Goal: Task Accomplishment & Management: Use online tool/utility

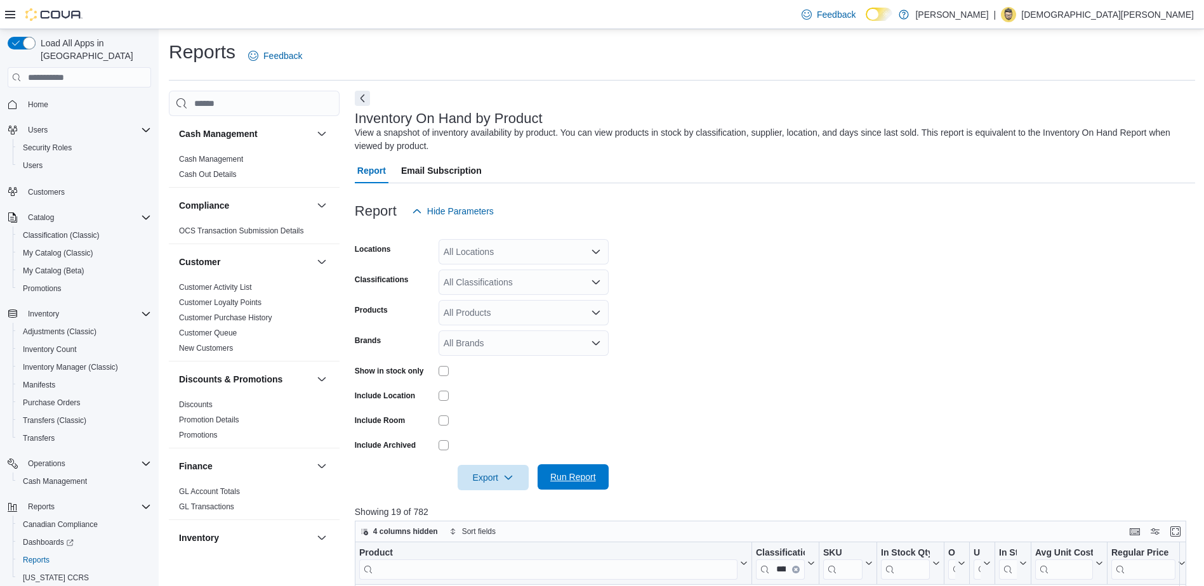
click at [597, 474] on span "Run Report" at bounding box center [573, 477] width 56 height 25
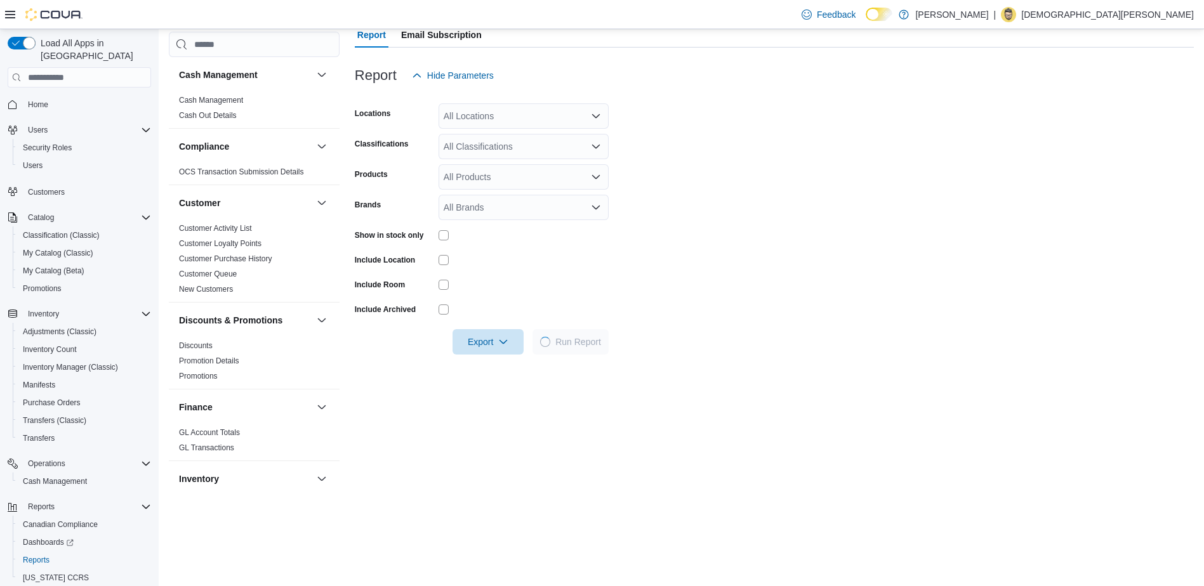
scroll to position [317, 0]
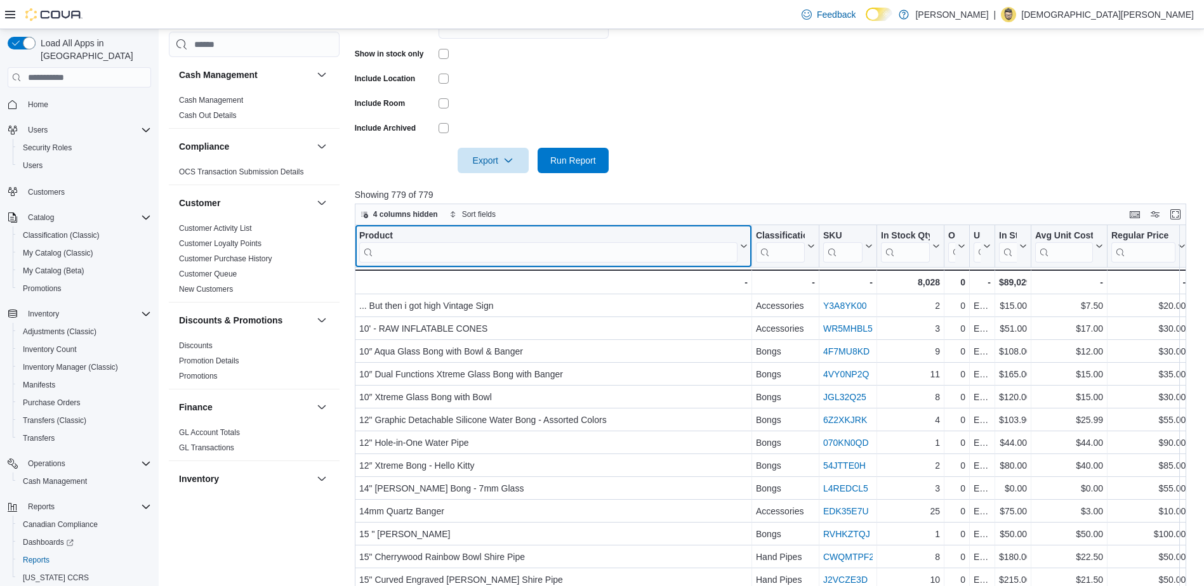
click at [503, 255] on input "search" at bounding box center [548, 252] width 378 height 20
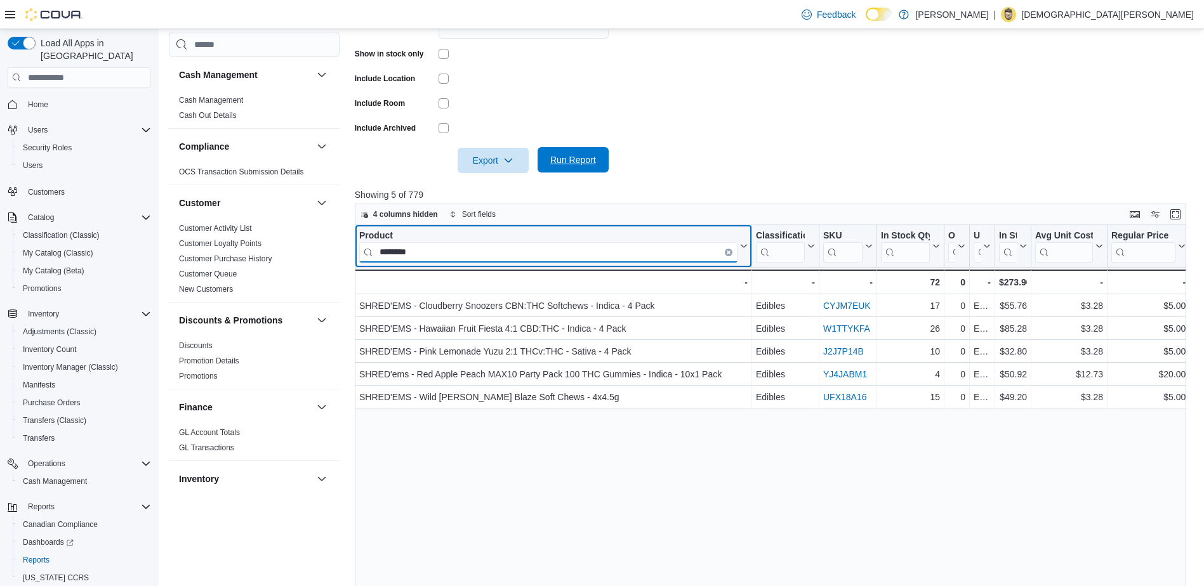
type input "********"
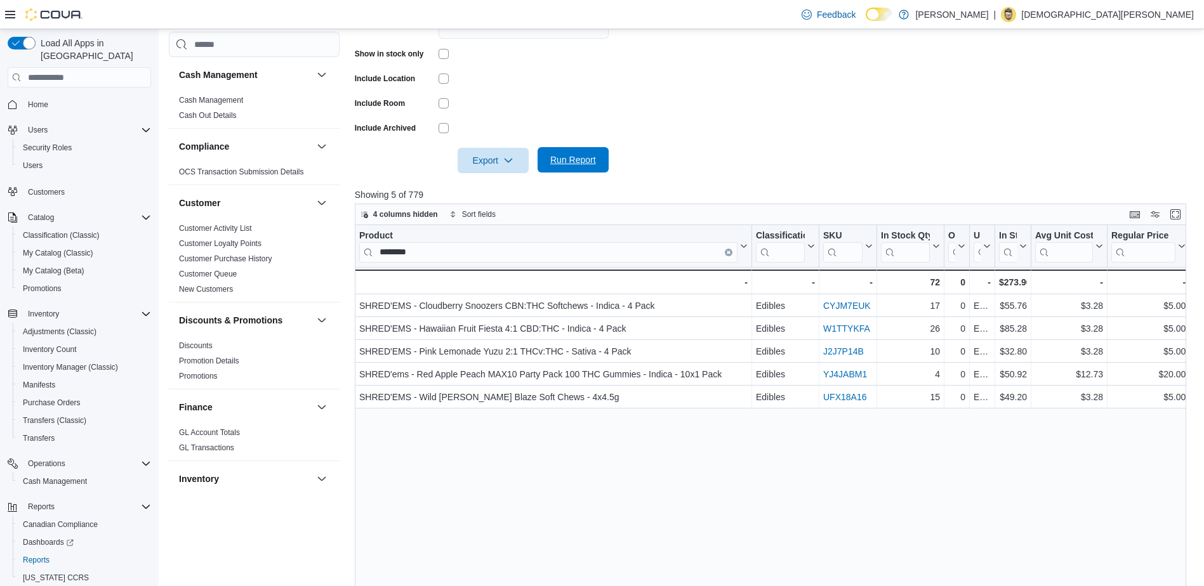
click at [579, 162] on span "Run Report" at bounding box center [573, 160] width 46 height 13
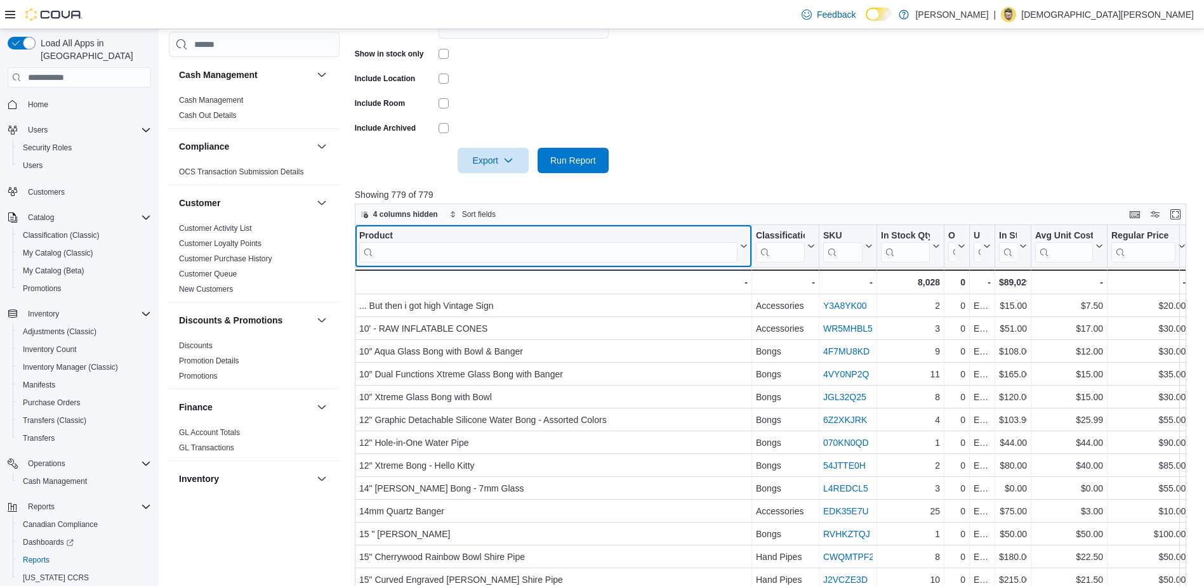
click at [444, 244] on input "search" at bounding box center [548, 252] width 378 height 20
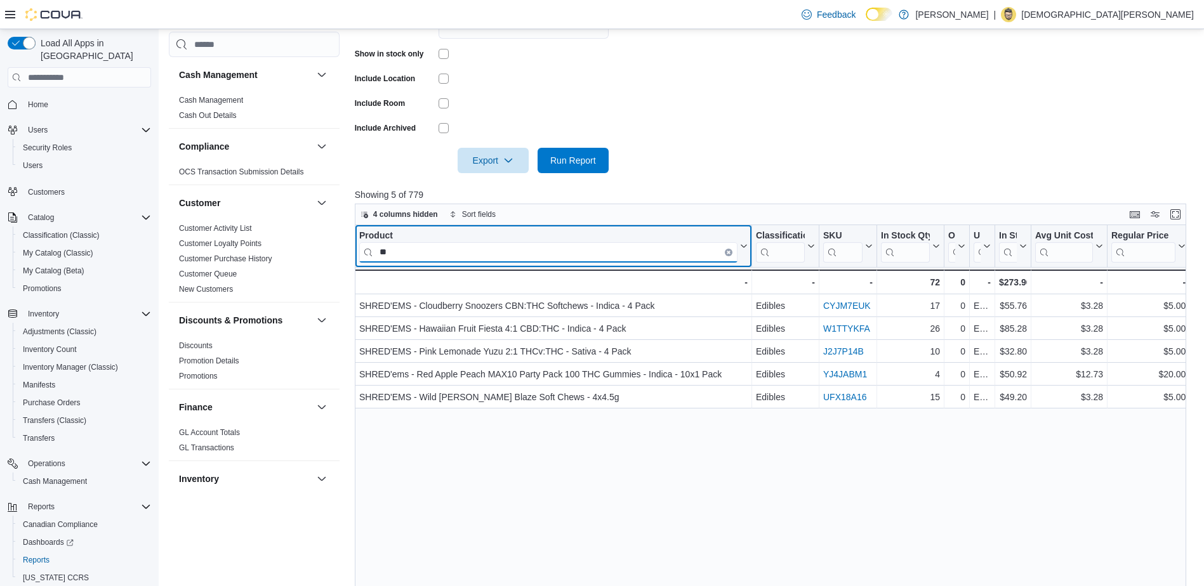
type input "*"
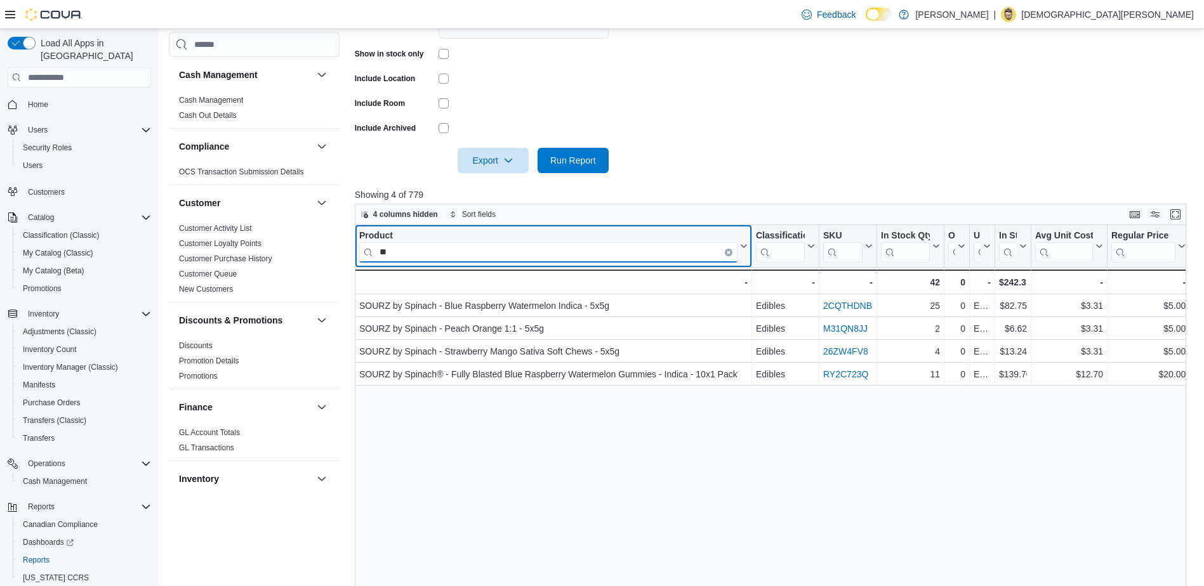
type input "*"
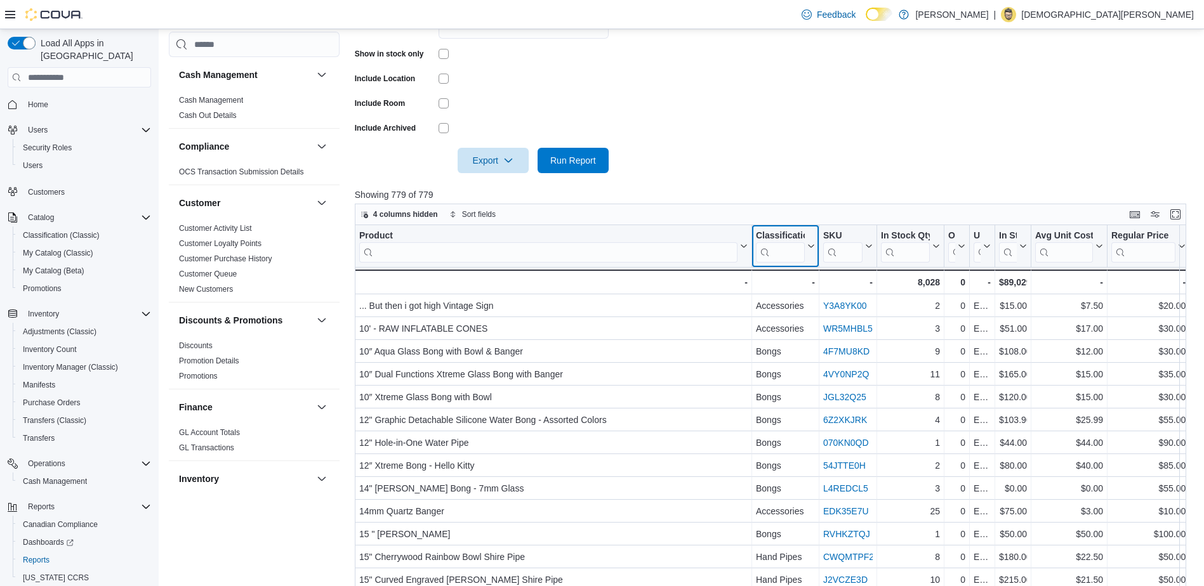
click at [795, 249] on input "search" at bounding box center [780, 252] width 49 height 20
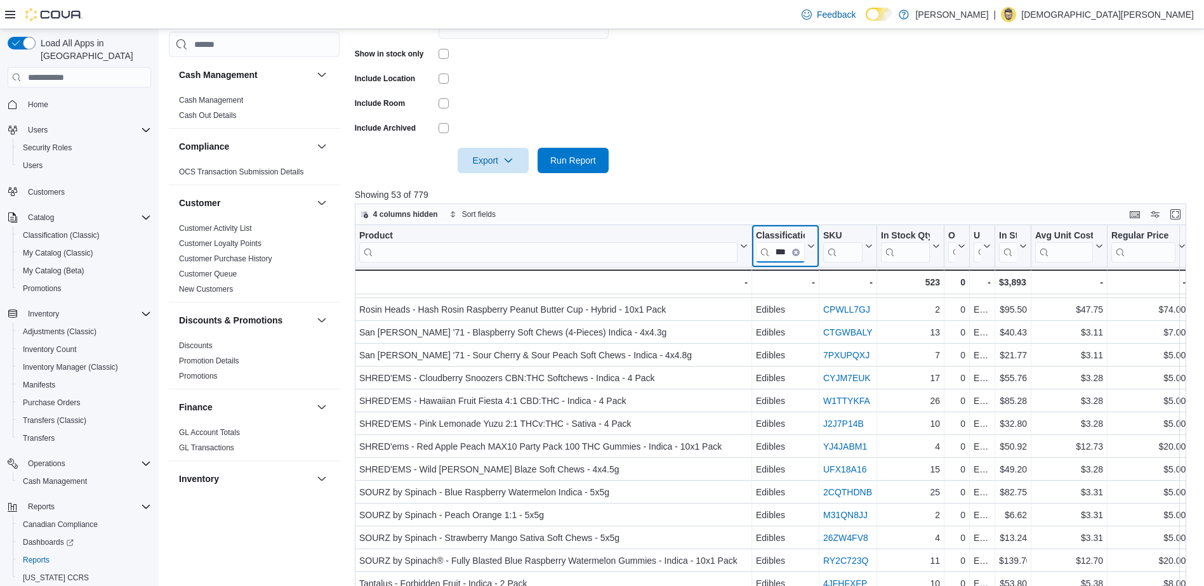
scroll to position [793, 0]
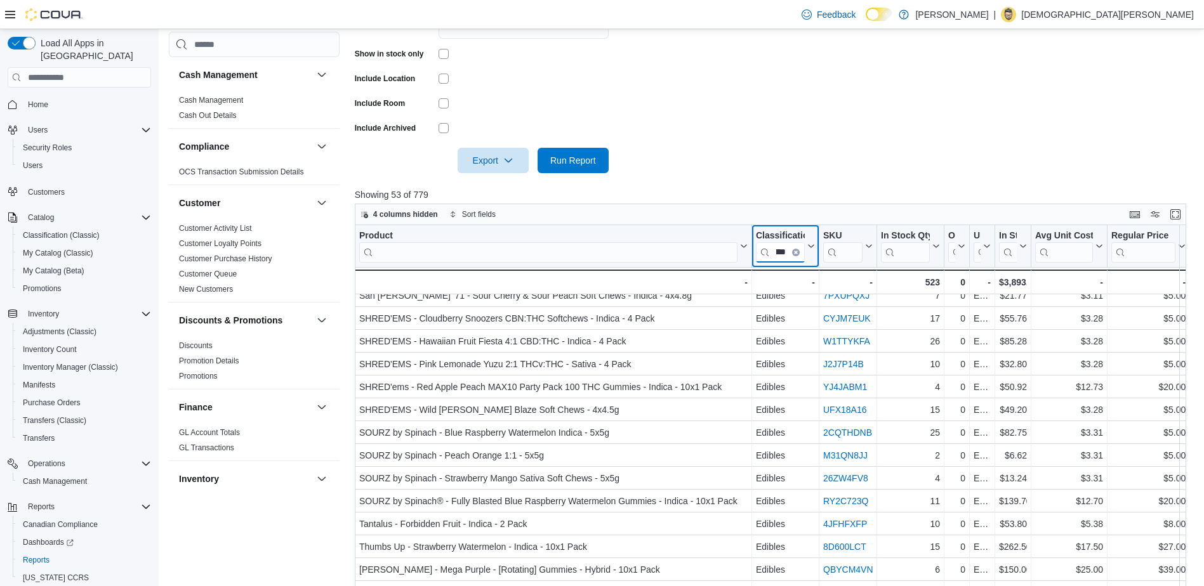
type input "*******"
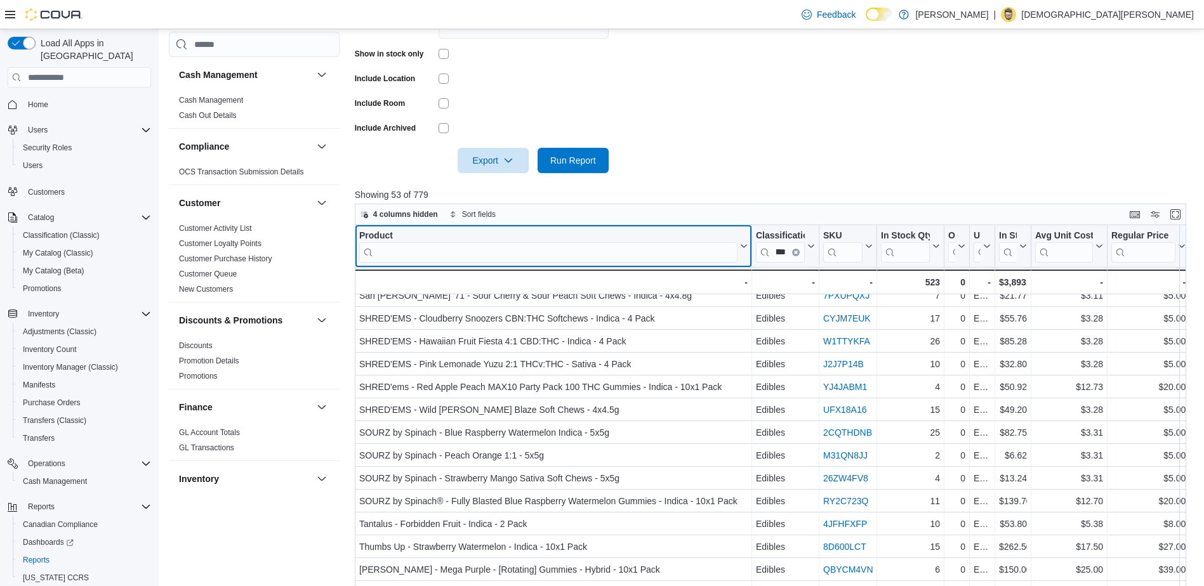
click at [494, 251] on input "search" at bounding box center [548, 252] width 378 height 20
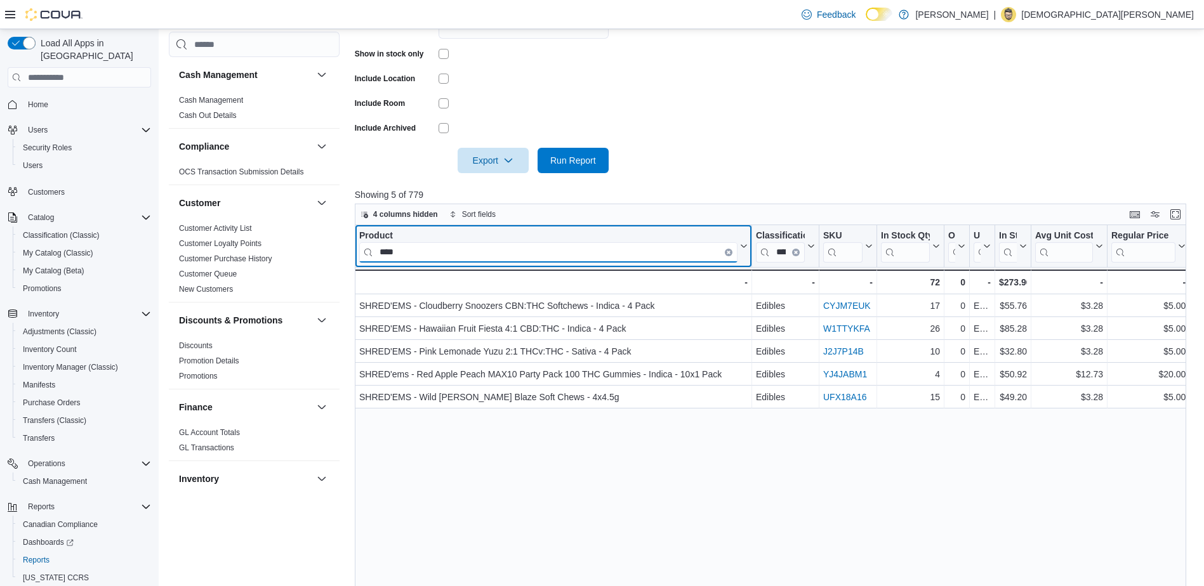
scroll to position [0, 0]
type input "****"
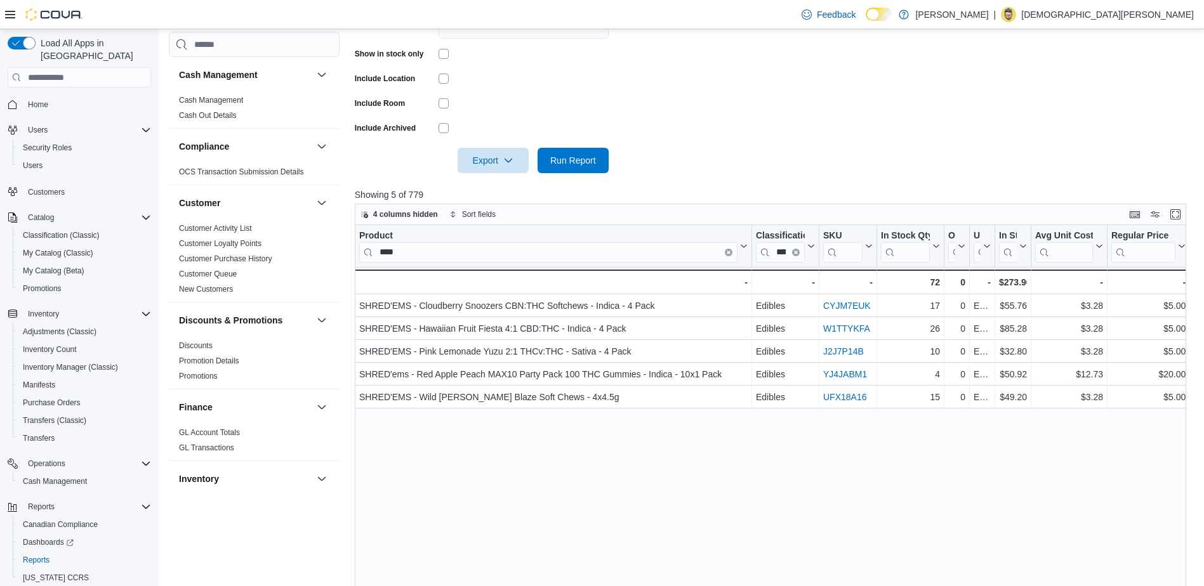
click at [617, 463] on div "Product **** Click to view column header actions Classification ******* Click t…" at bounding box center [775, 448] width 840 height 447
click at [796, 251] on icon "Clear input" at bounding box center [796, 253] width 4 height 4
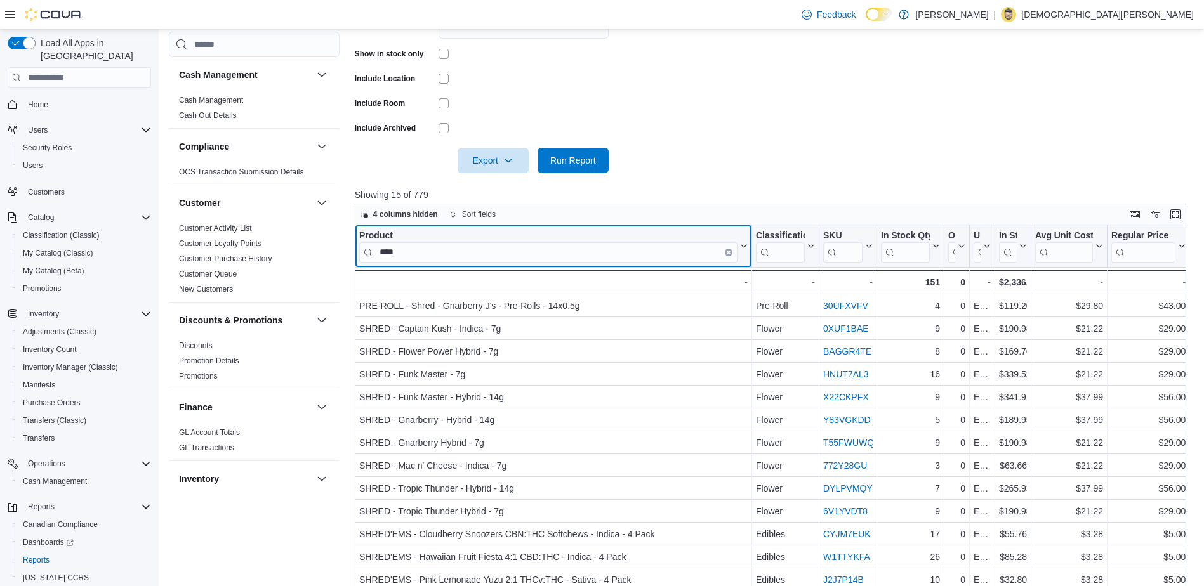
click at [436, 252] on input "****" at bounding box center [548, 252] width 378 height 20
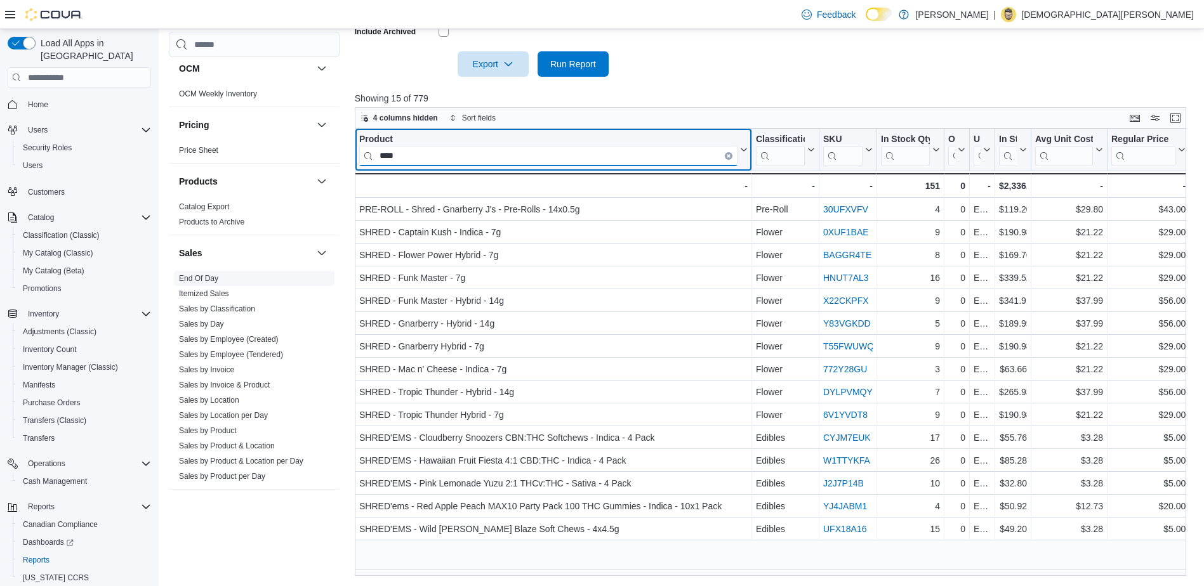
scroll to position [784, 0]
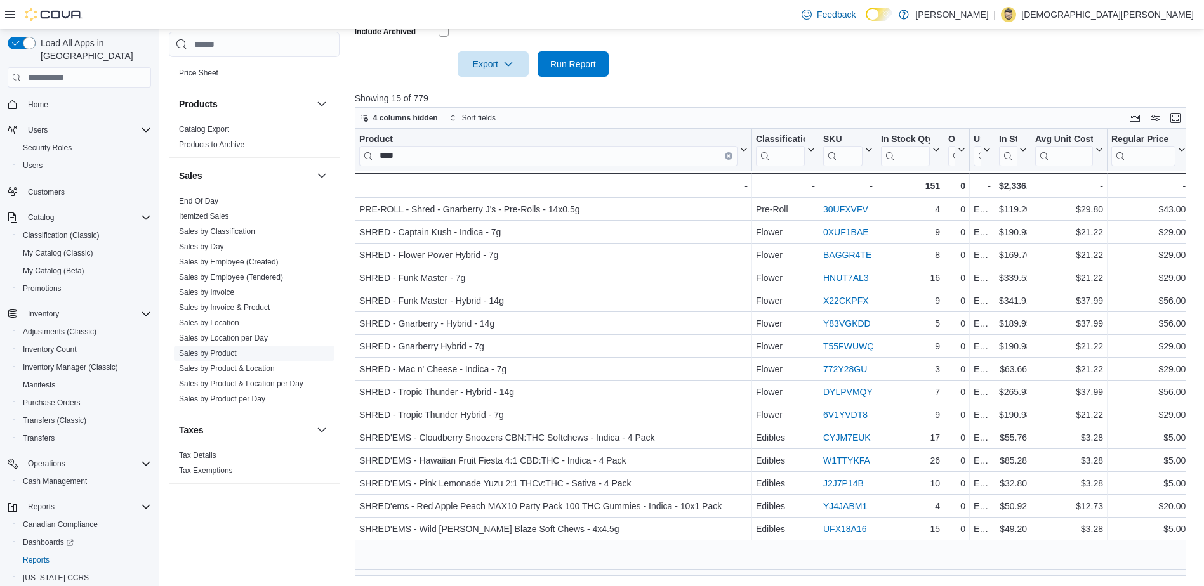
click at [213, 352] on link "Sales by Product" at bounding box center [208, 353] width 58 height 9
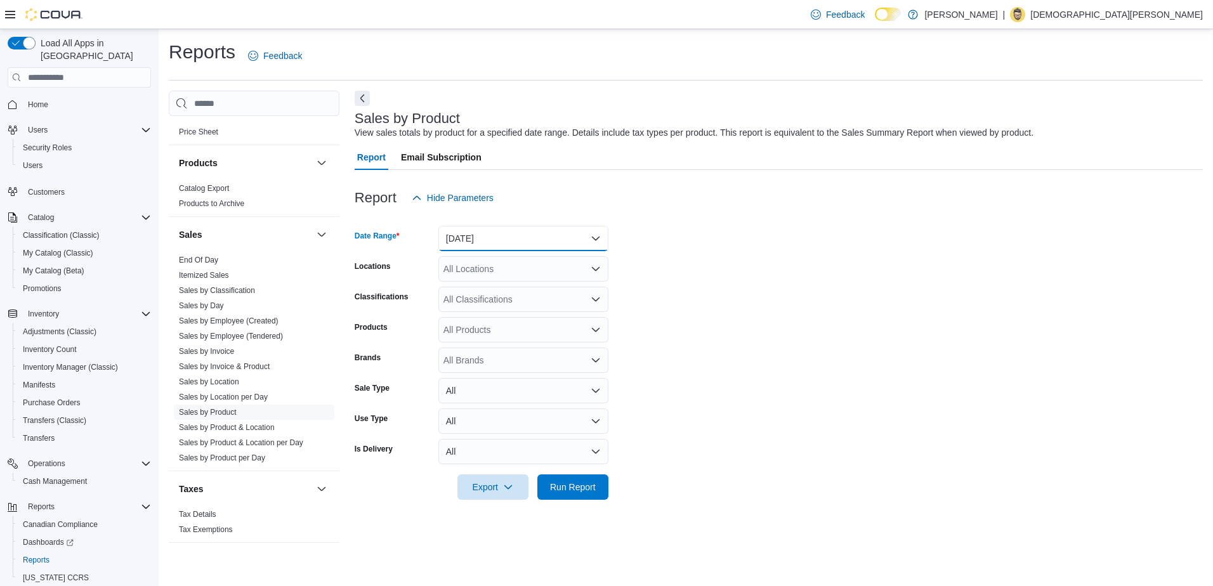
click at [480, 242] on button "[DATE]" at bounding box center [524, 238] width 170 height 25
click at [466, 287] on span "[DATE]" at bounding box center [531, 289] width 145 height 15
click at [571, 492] on span "Run Report" at bounding box center [573, 486] width 46 height 13
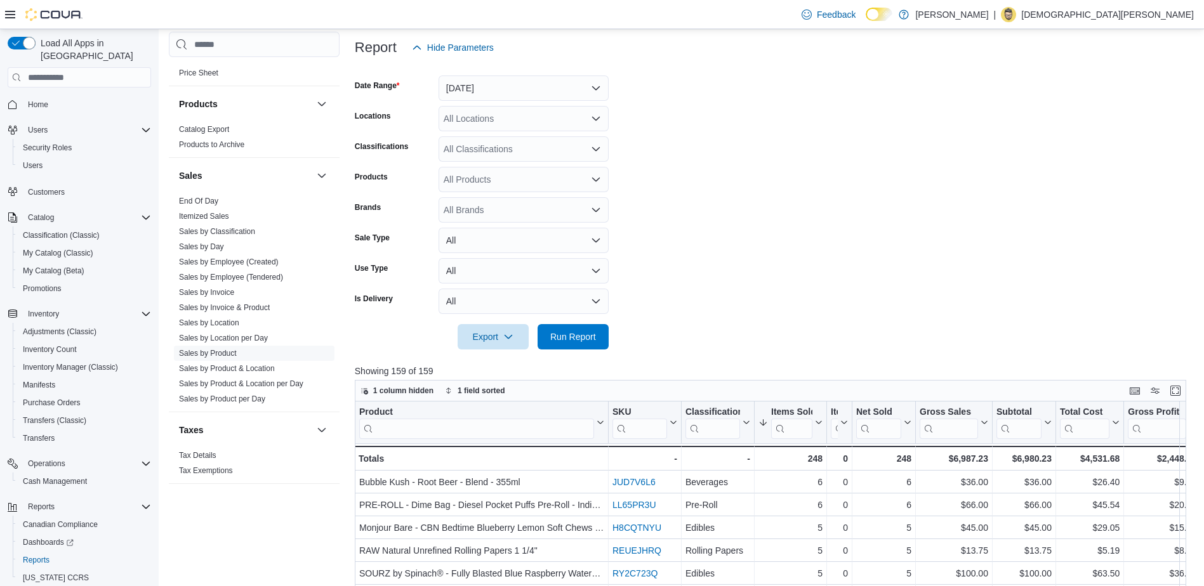
scroll to position [423, 0]
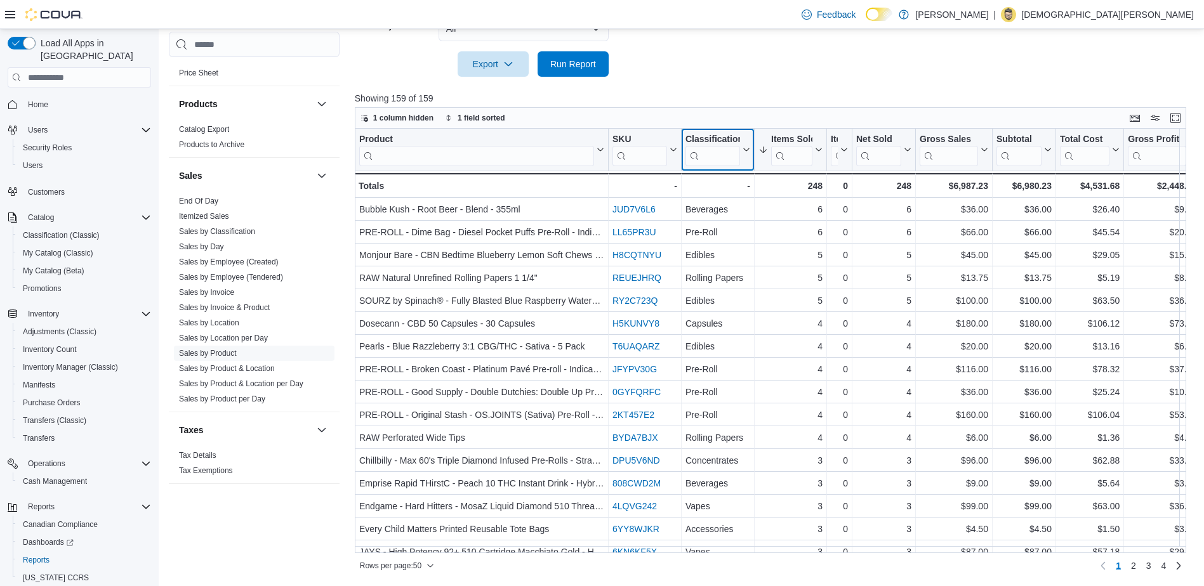
click at [718, 159] on input "search" at bounding box center [712, 156] width 55 height 20
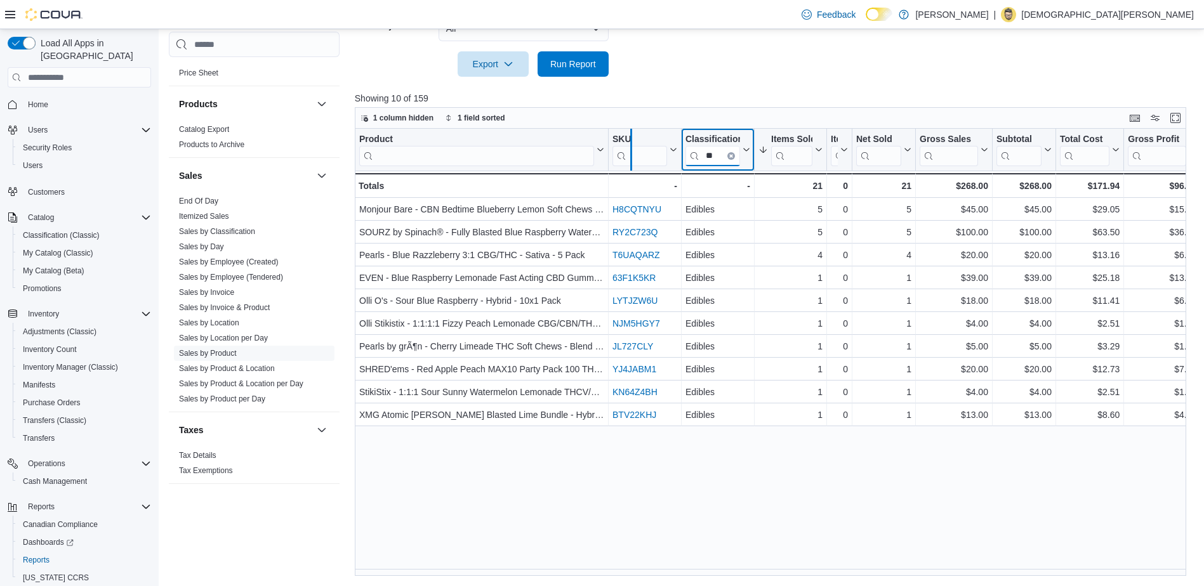
drag, startPoint x: 608, startPoint y: 159, endPoint x: 633, endPoint y: 161, distance: 24.8
click at [633, 161] on div at bounding box center [631, 150] width 10 height 42
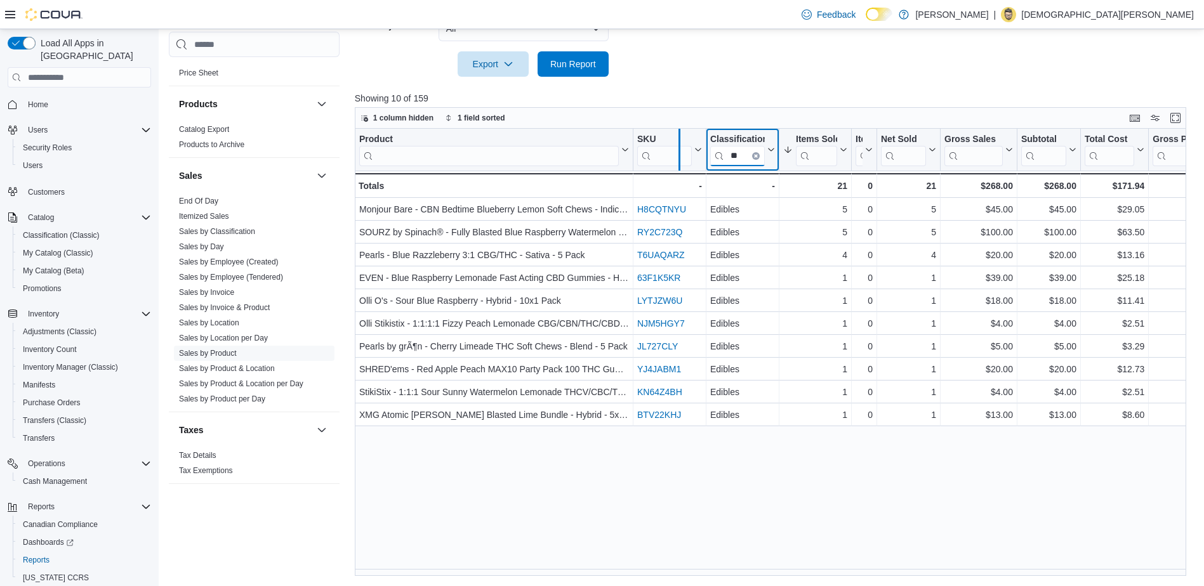
drag, startPoint x: 637, startPoint y: 148, endPoint x: 686, endPoint y: 156, distance: 50.2
click at [684, 156] on div at bounding box center [679, 150] width 10 height 42
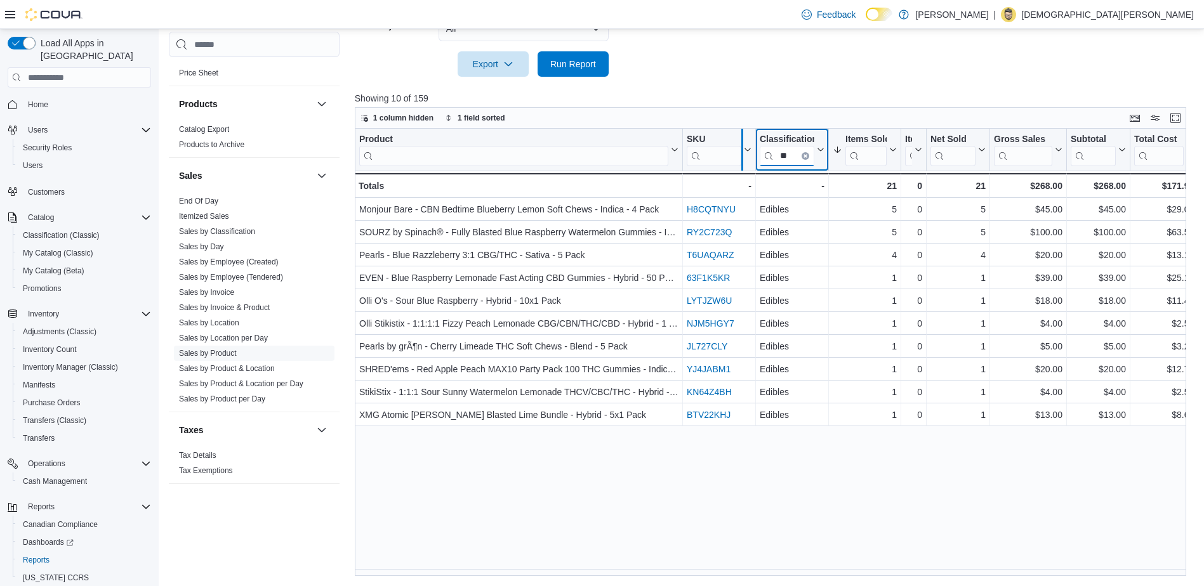
drag, startPoint x: 686, startPoint y: 156, endPoint x: 748, endPoint y: 164, distance: 62.7
click at [747, 164] on div at bounding box center [742, 150] width 10 height 42
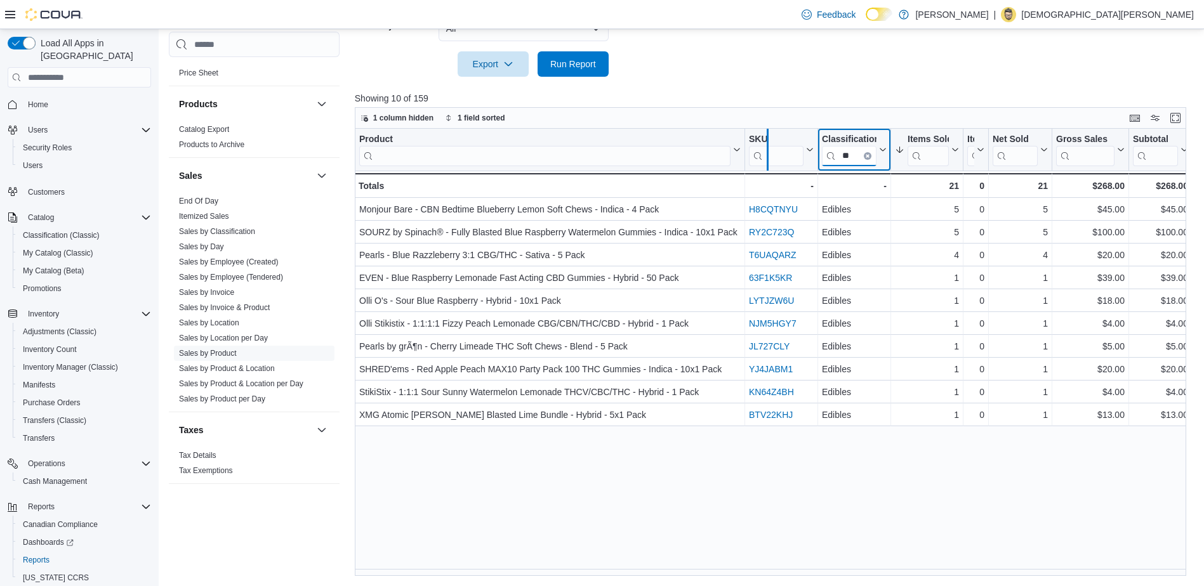
drag, startPoint x: 744, startPoint y: 155, endPoint x: 770, endPoint y: 154, distance: 26.0
click at [770, 154] on div at bounding box center [767, 150] width 10 height 42
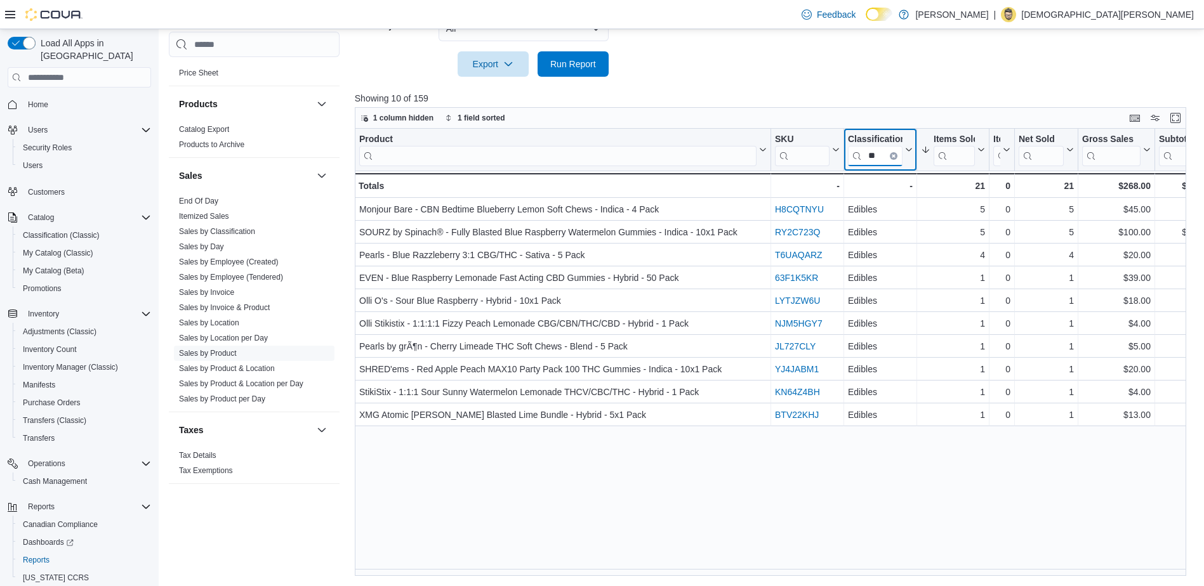
type input "**"
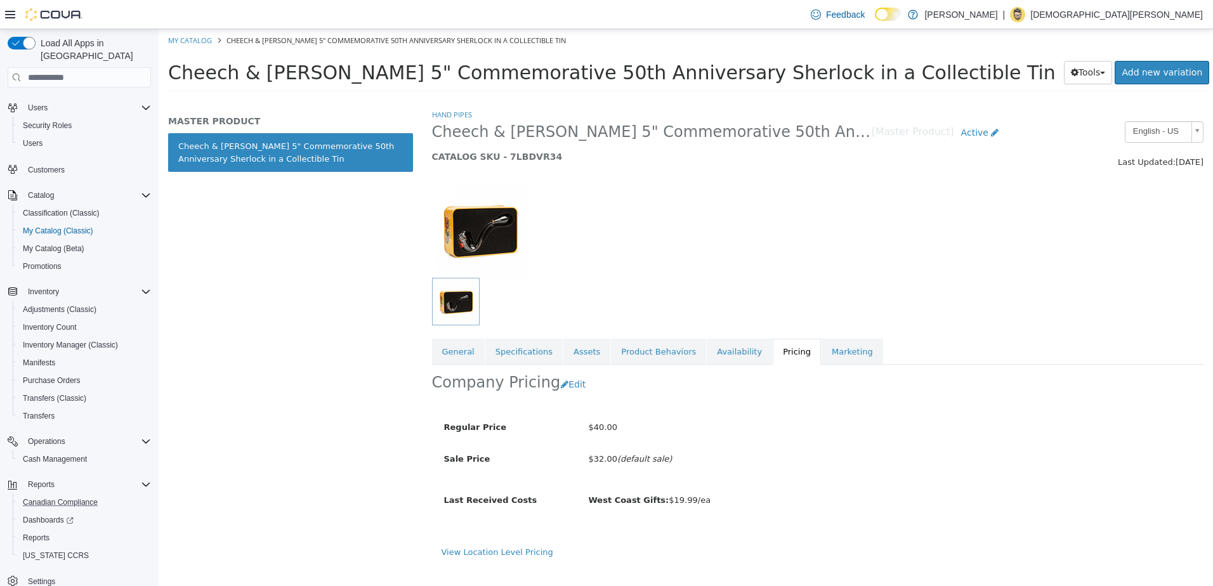
scroll to position [34, 0]
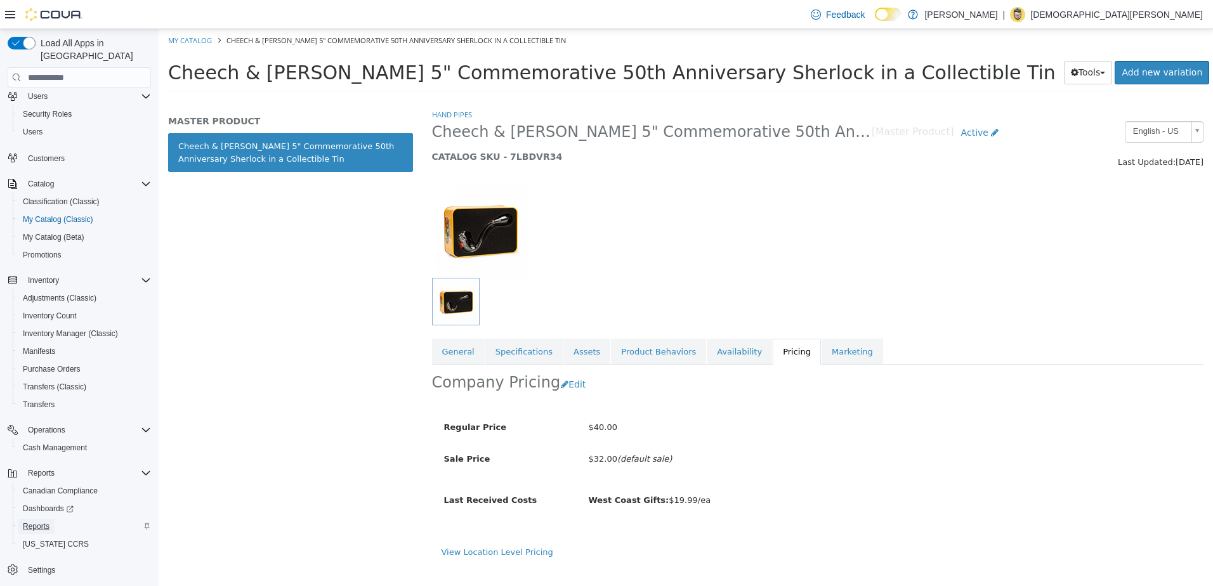
click at [44, 522] on span "Reports" at bounding box center [36, 527] width 27 height 10
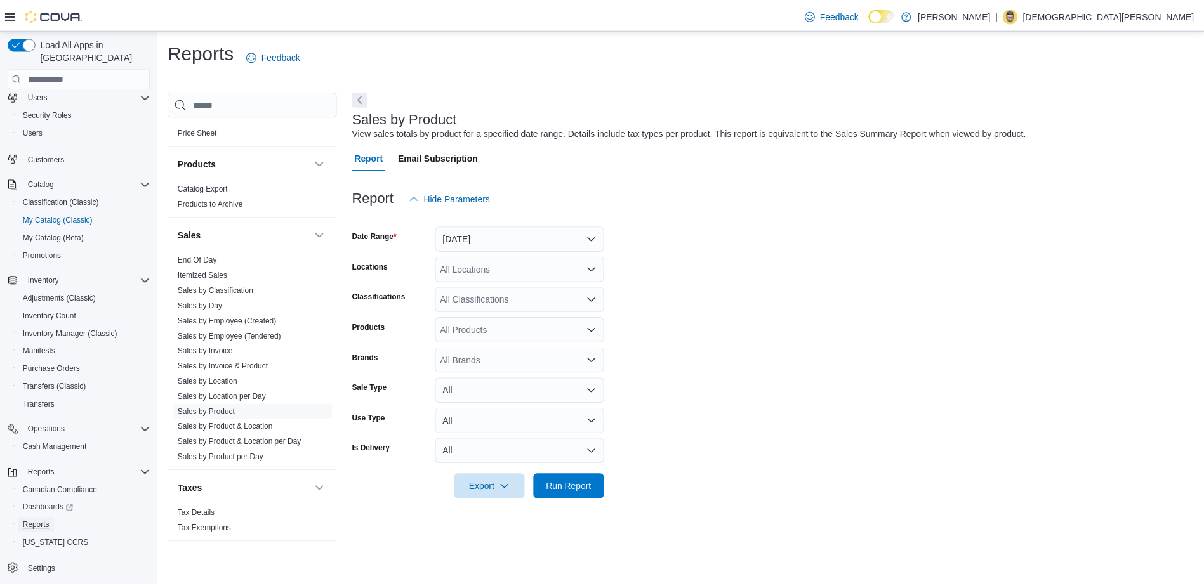
scroll to position [276, 0]
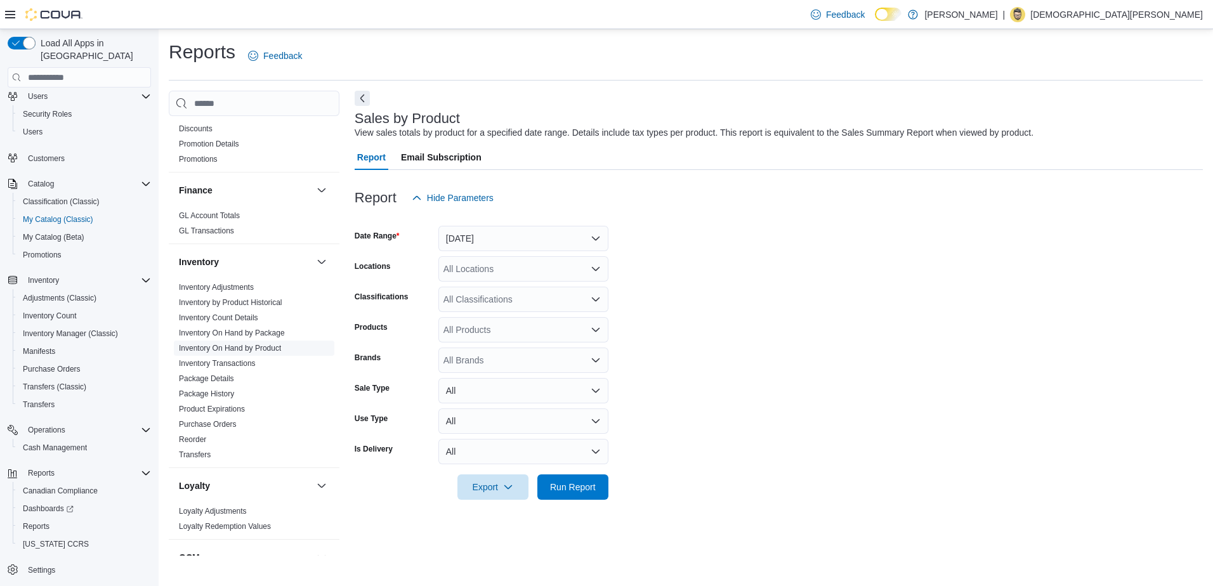
click at [246, 345] on link "Inventory On Hand by Product" at bounding box center [230, 348] width 102 height 9
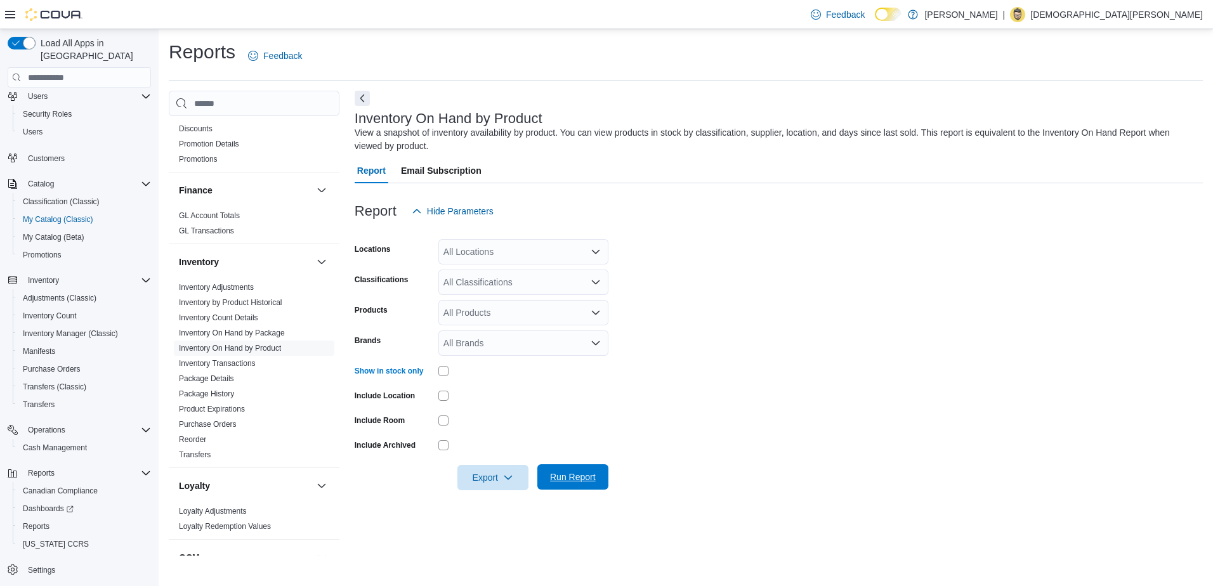
click at [571, 473] on span "Run Report" at bounding box center [573, 477] width 46 height 13
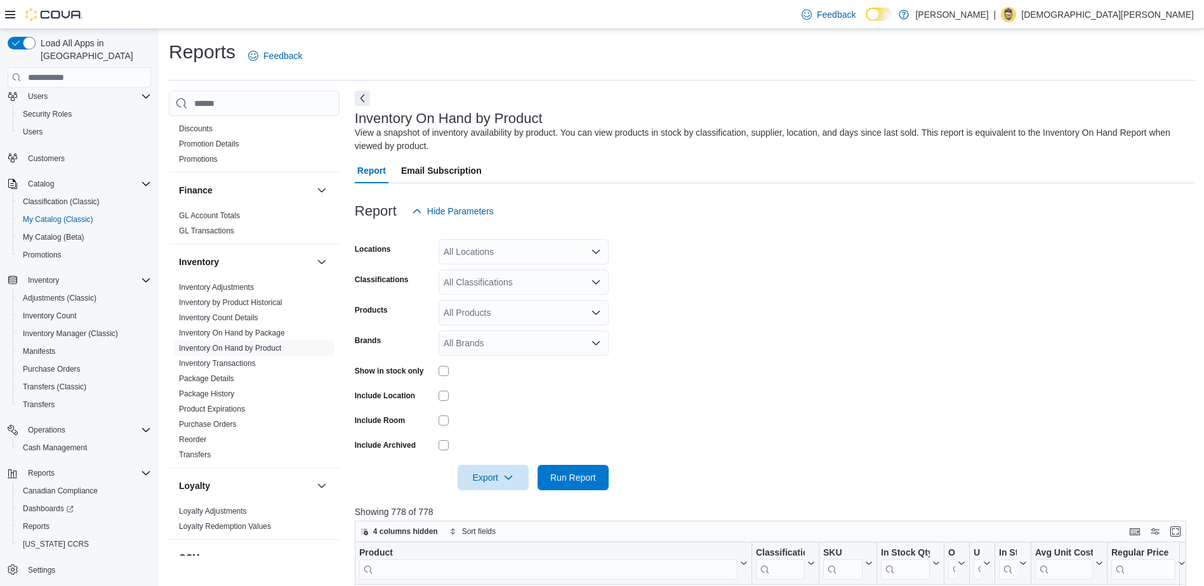
scroll to position [414, 0]
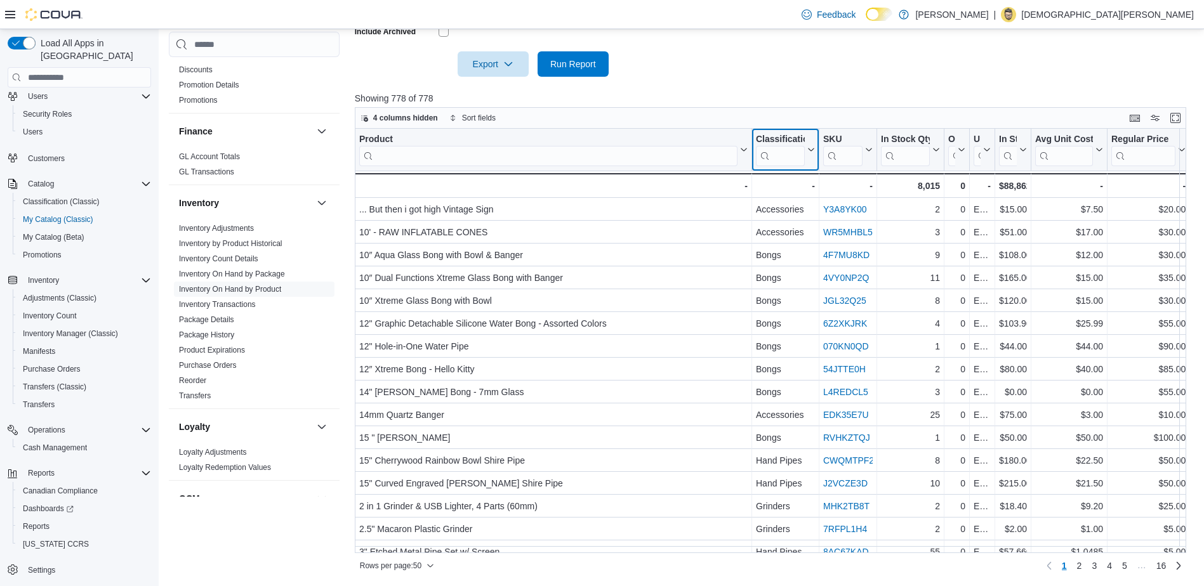
click at [793, 165] on input "search" at bounding box center [780, 156] width 49 height 20
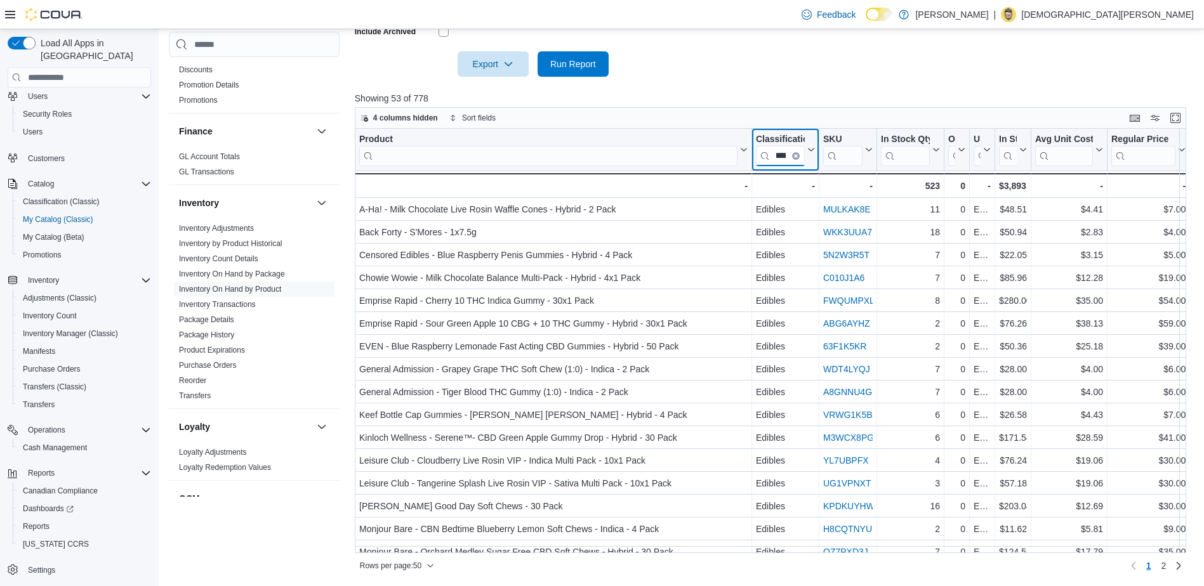
scroll to position [0, 8]
type input "****"
click at [697, 84] on div at bounding box center [775, 84] width 840 height 15
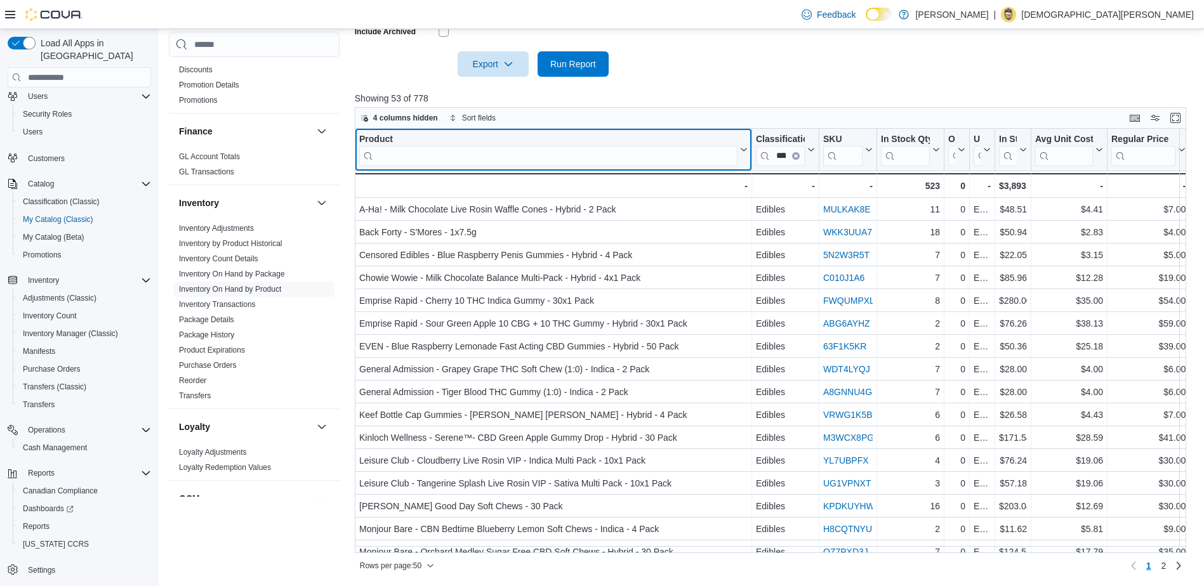
click at [493, 158] on input "search" at bounding box center [548, 156] width 378 height 20
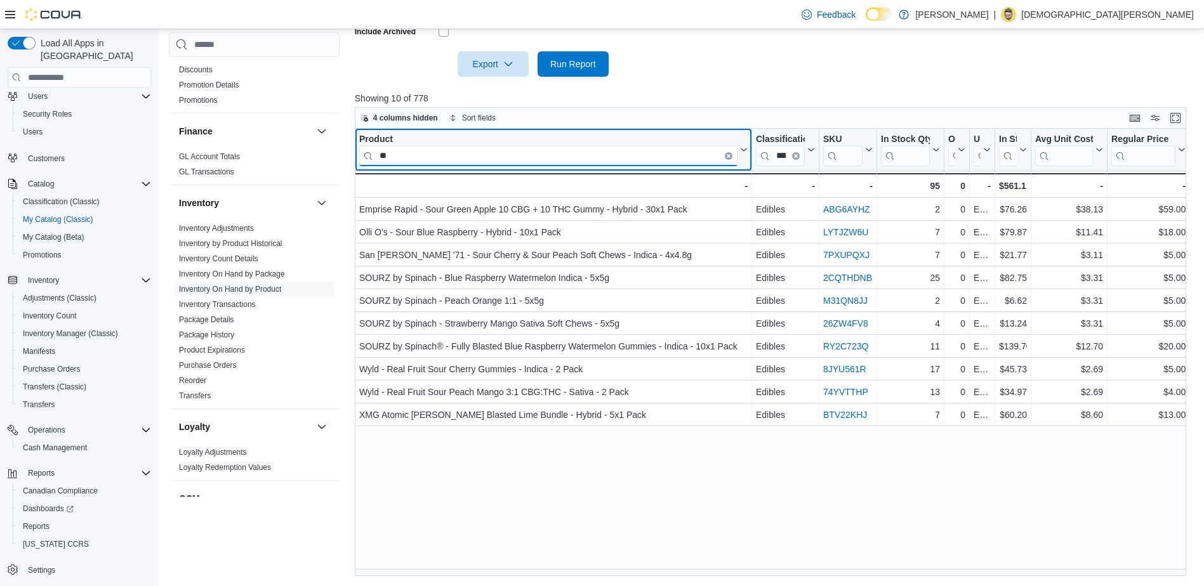
type input "*"
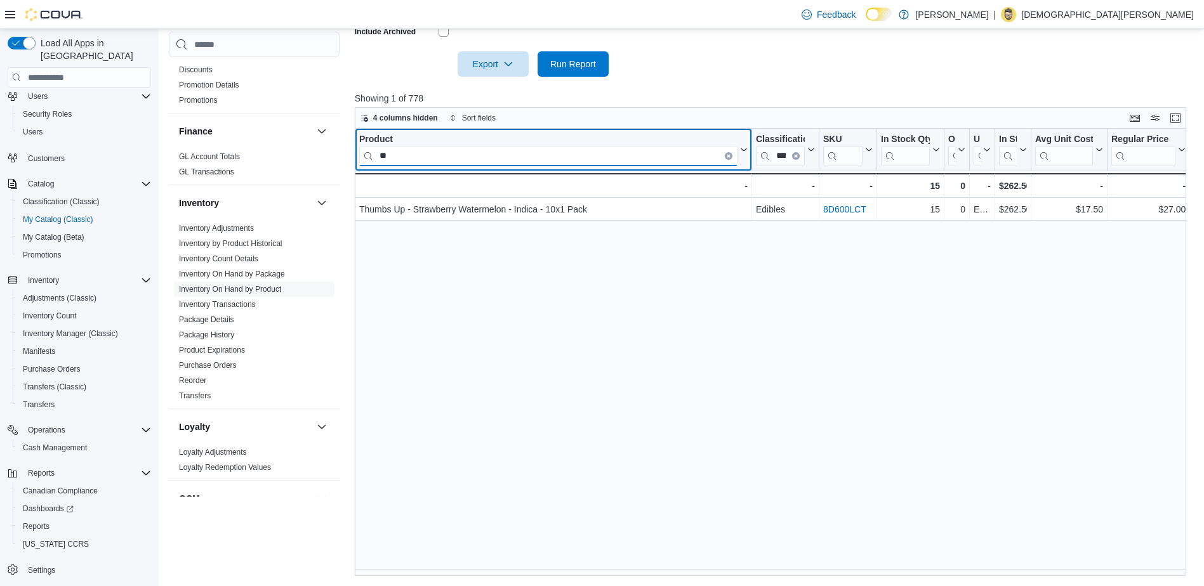
type input "*"
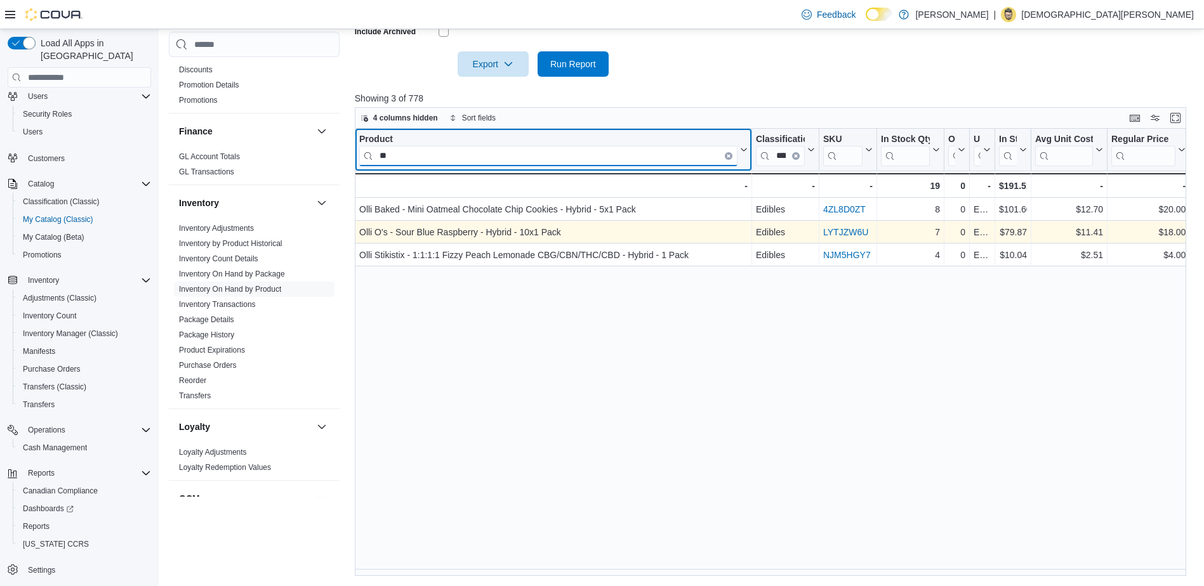
type input "*"
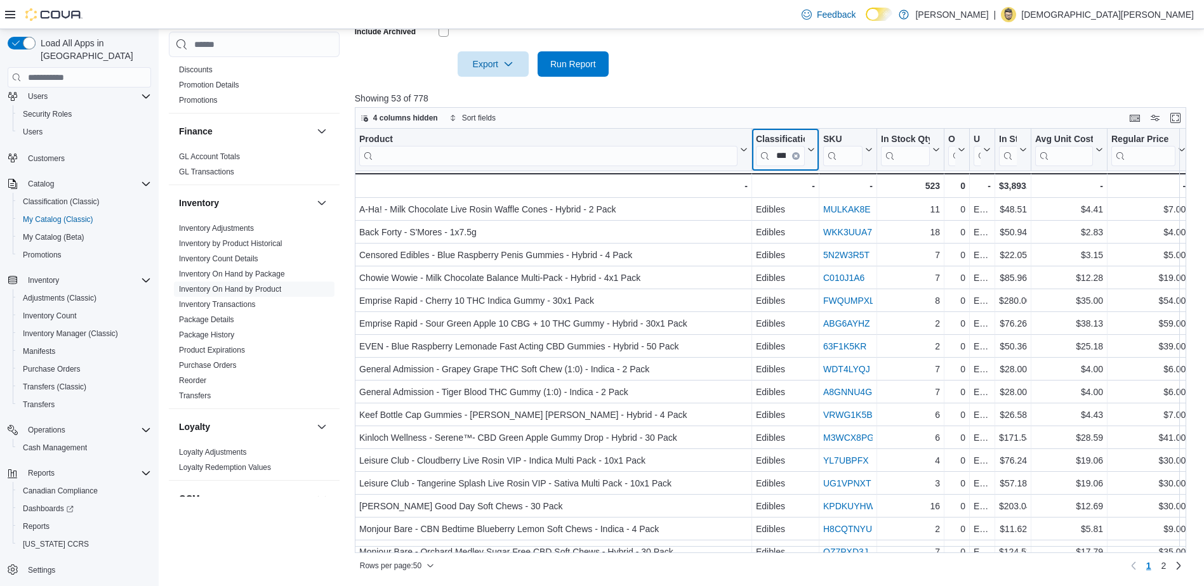
click at [796, 155] on icon "Clear input" at bounding box center [796, 156] width 4 height 4
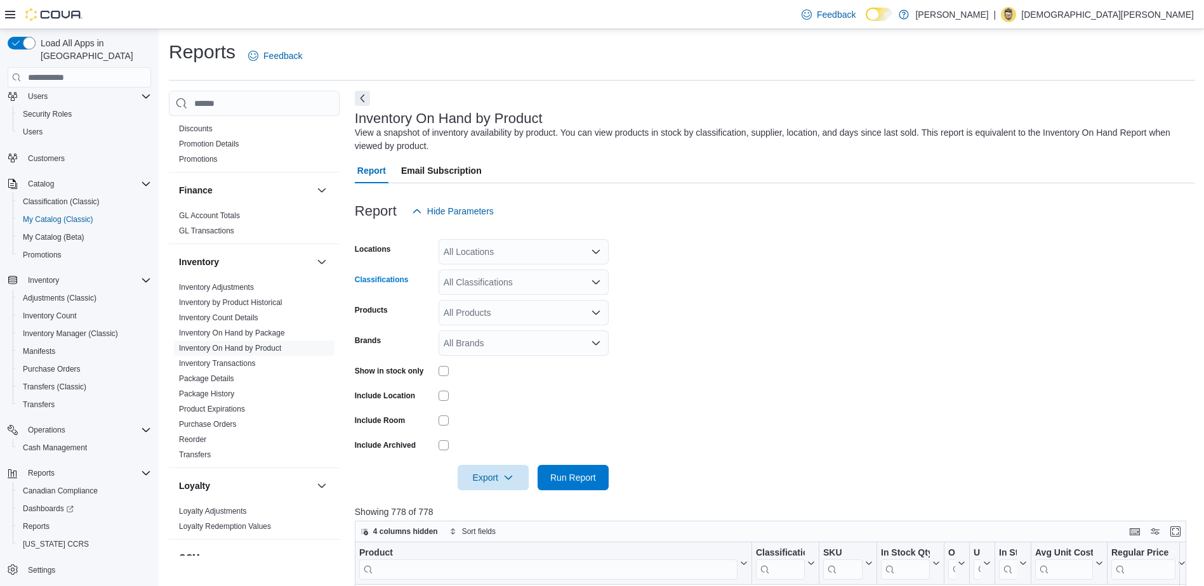
click at [488, 282] on div "All Classifications" at bounding box center [524, 282] width 170 height 25
click at [492, 315] on span "Edibles" at bounding box center [480, 316] width 29 height 13
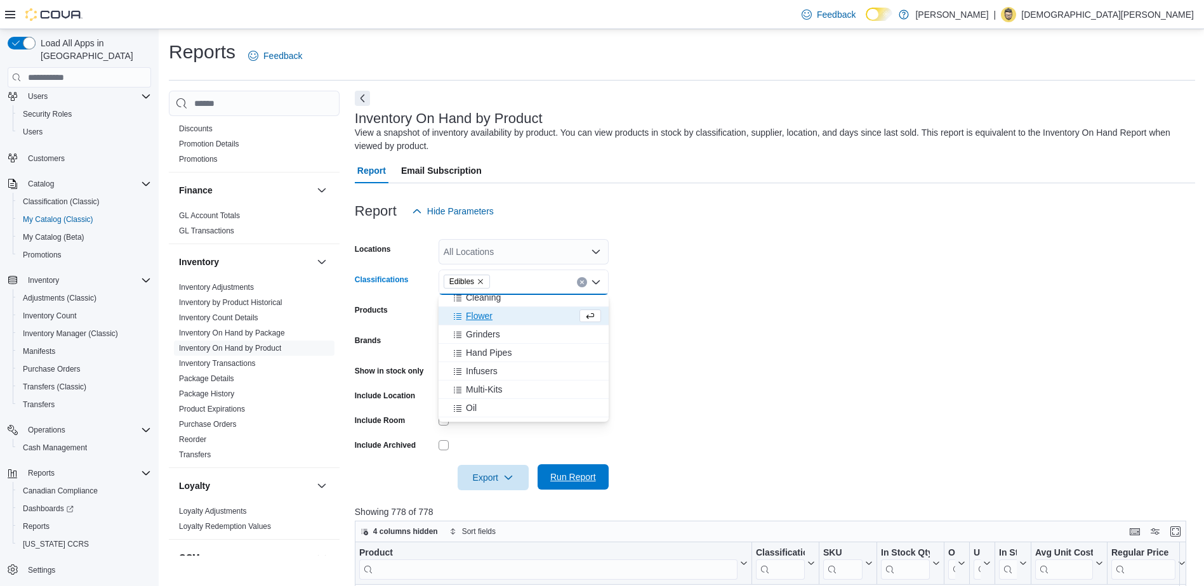
drag, startPoint x: 562, startPoint y: 486, endPoint x: 599, endPoint y: 478, distance: 37.7
click at [565, 485] on span "Run Report" at bounding box center [573, 477] width 56 height 25
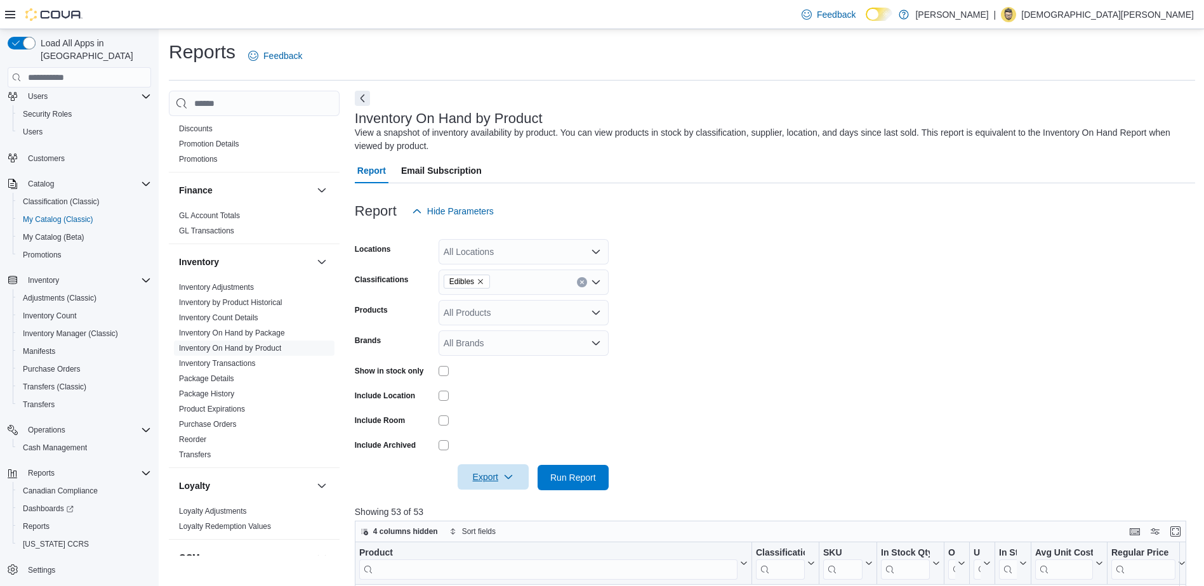
click at [487, 479] on span "Export" at bounding box center [493, 477] width 56 height 25
click at [516, 500] on span "Export to Excel" at bounding box center [494, 503] width 57 height 10
